Goal: Task Accomplishment & Management: Use online tool/utility

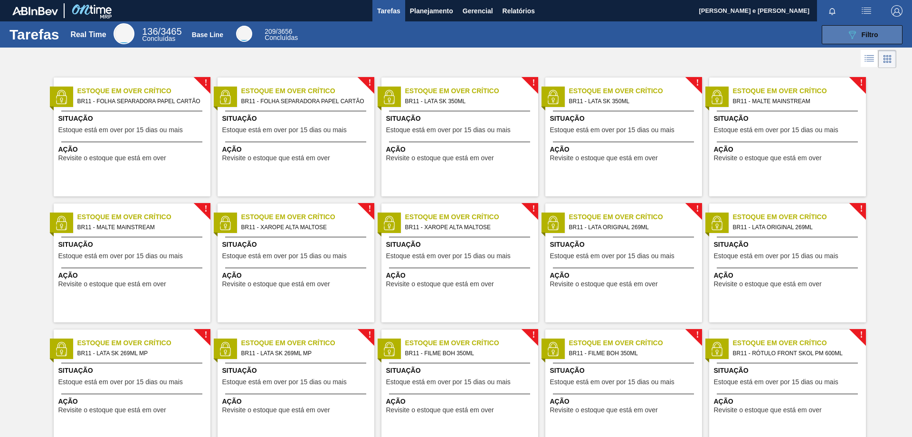
click at [862, 31] on span "Filtro" at bounding box center [870, 35] width 17 height 8
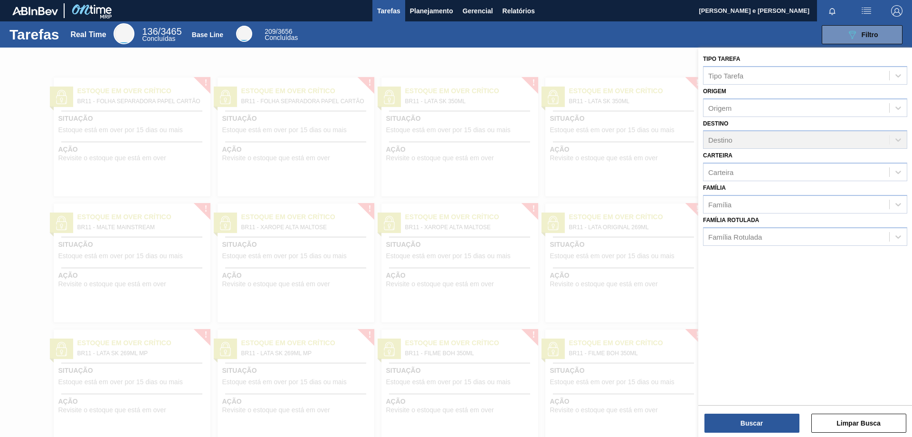
click at [542, 52] on div at bounding box center [456, 266] width 912 height 437
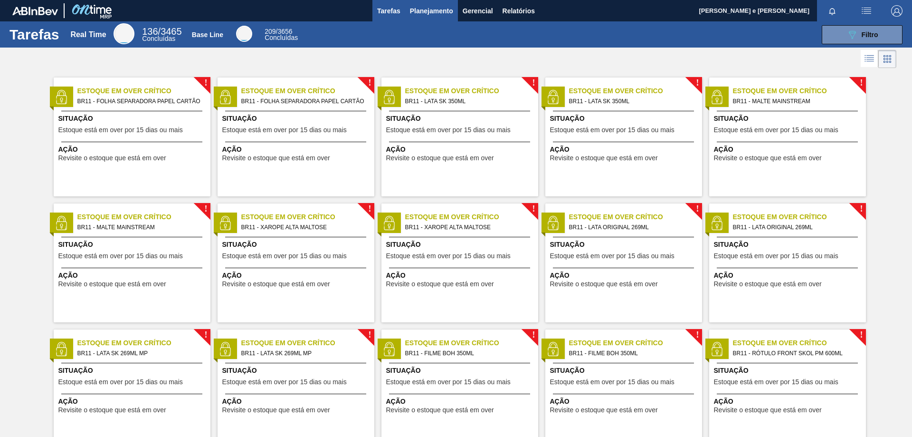
click at [438, 8] on span "Planejamento" at bounding box center [431, 10] width 43 height 11
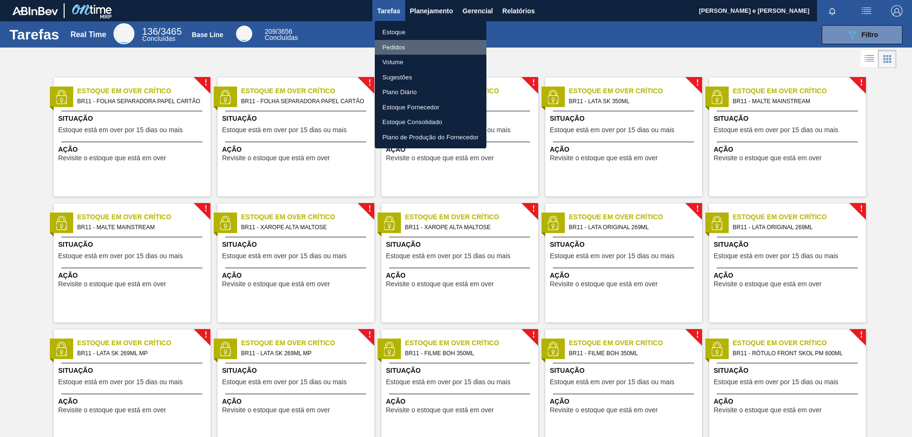
click at [389, 48] on li "Pedidos" at bounding box center [431, 47] width 112 height 15
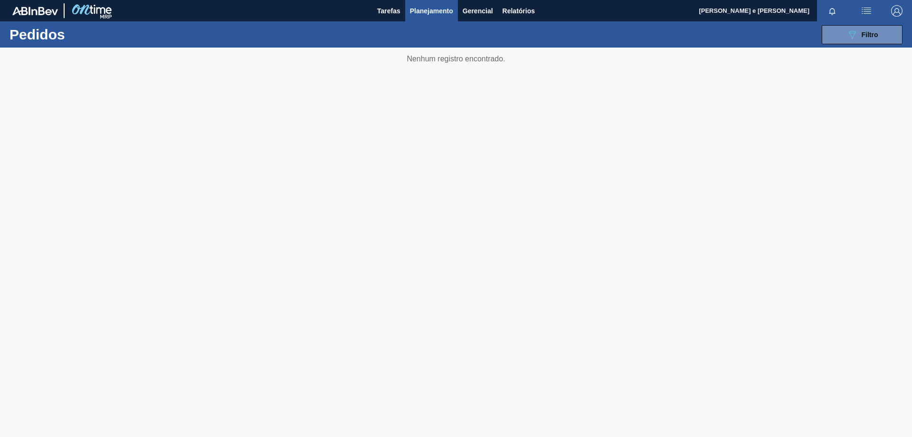
click at [725, 112] on div at bounding box center [456, 242] width 912 height 389
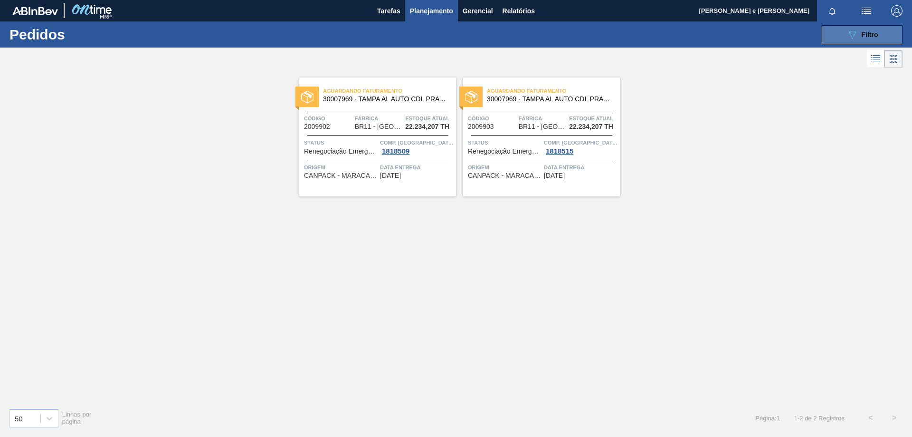
click at [855, 31] on icon at bounding box center [852, 35] width 7 height 8
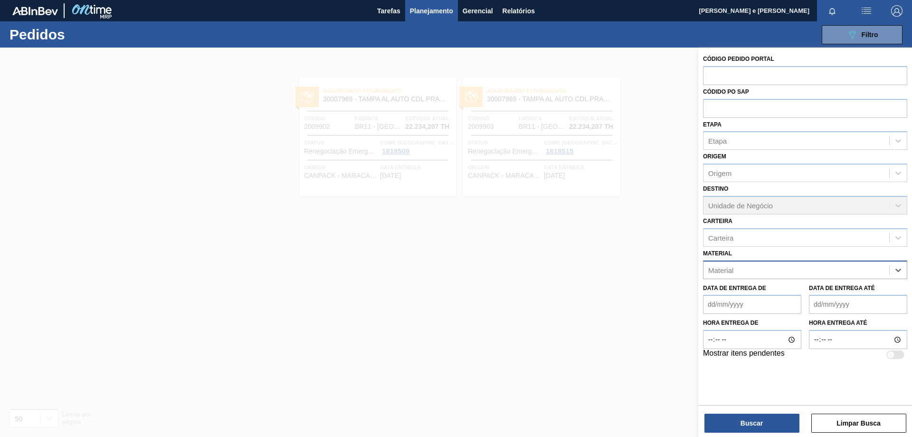
paste input "30002973"
type input "30002973"
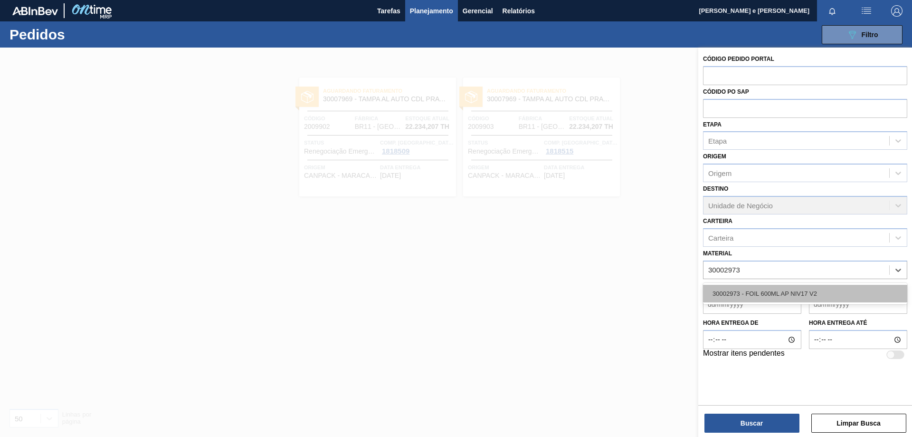
click at [742, 291] on div "30002973 - FOIL 600ML AP NIV17 V2" at bounding box center [805, 294] width 204 height 18
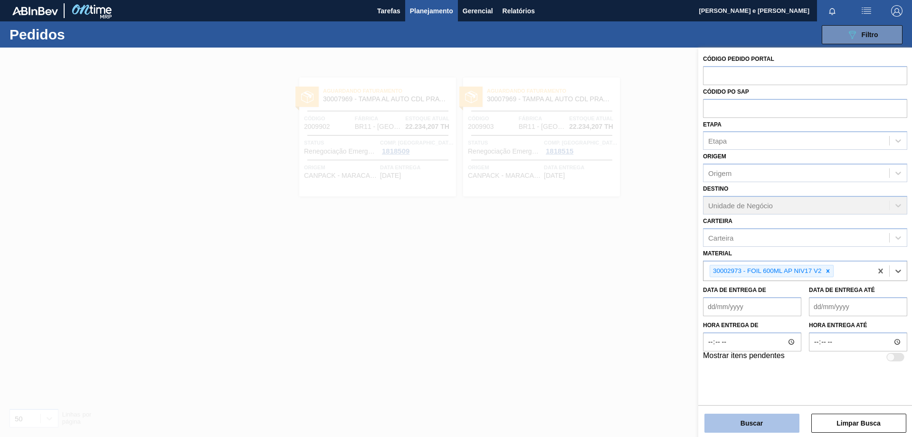
click at [763, 423] on button "Buscar" at bounding box center [752, 422] width 95 height 19
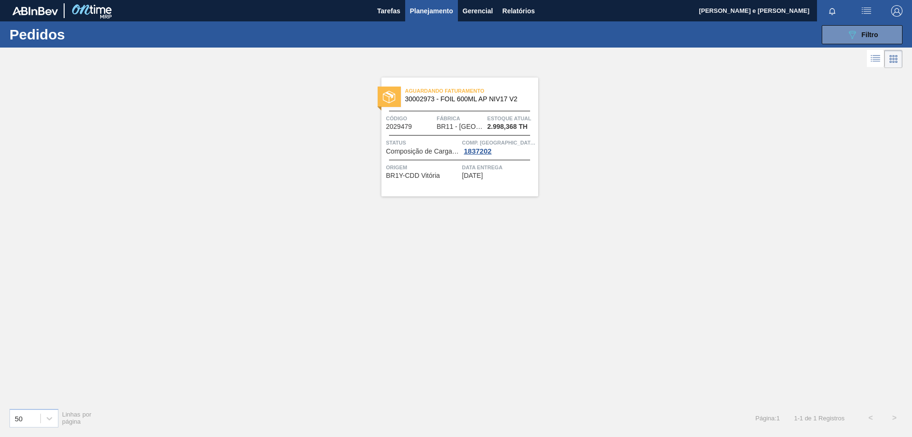
click at [461, 101] on span "30002973 - FOIL 600ML AP NIV17 V2" at bounding box center [467, 98] width 125 height 7
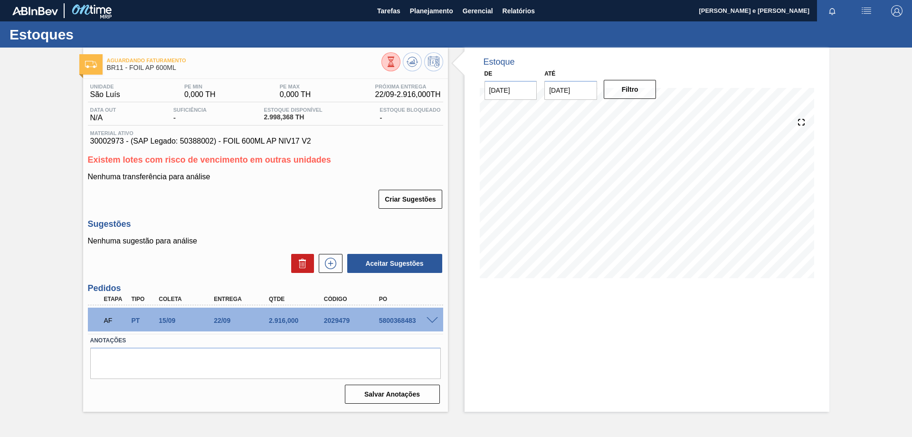
click at [522, 325] on div "Estoque De [DATE] Até [DATE] Filtro 14/09 Projeção de Estoque 2,331.696 [DOMAIN…" at bounding box center [647, 230] width 365 height 364
click at [238, 201] on div "Criar Sugestões" at bounding box center [265, 199] width 355 height 21
click at [430, 319] on span at bounding box center [432, 320] width 11 height 7
